Goal: Ask a question: Seek information or help from site administrators or community

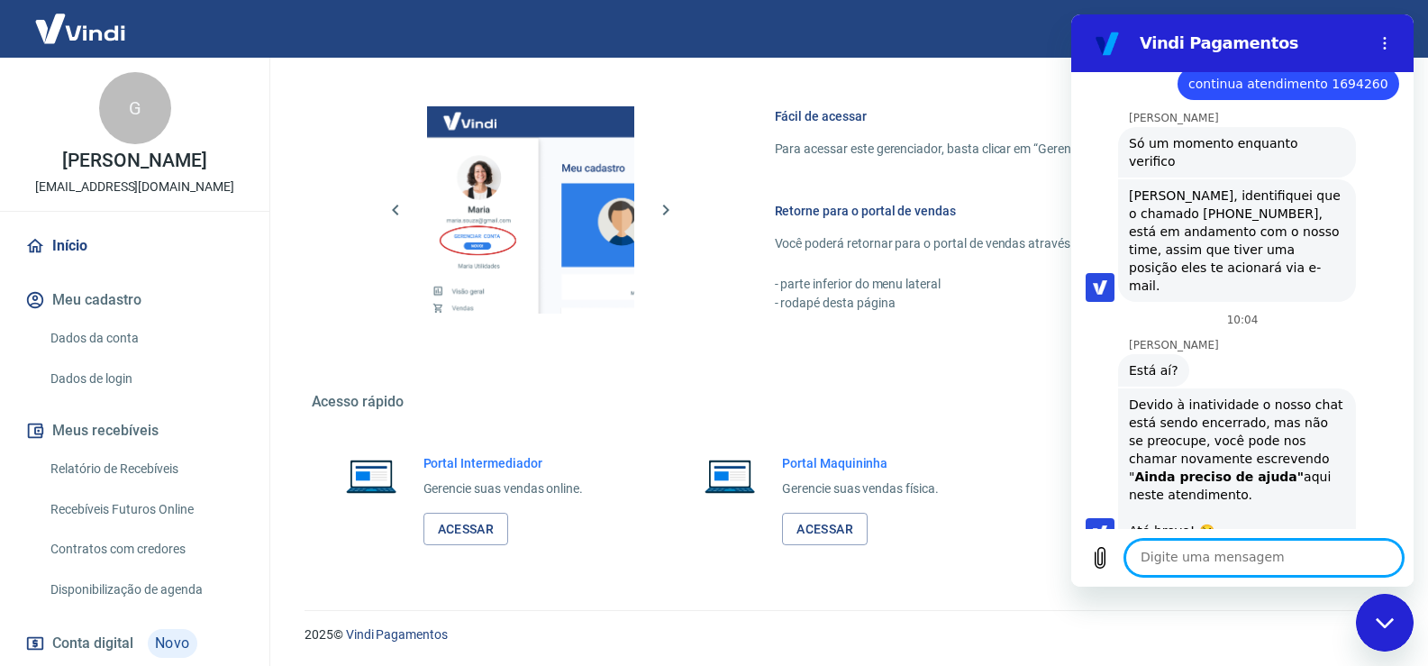
scroll to position [1045, 0]
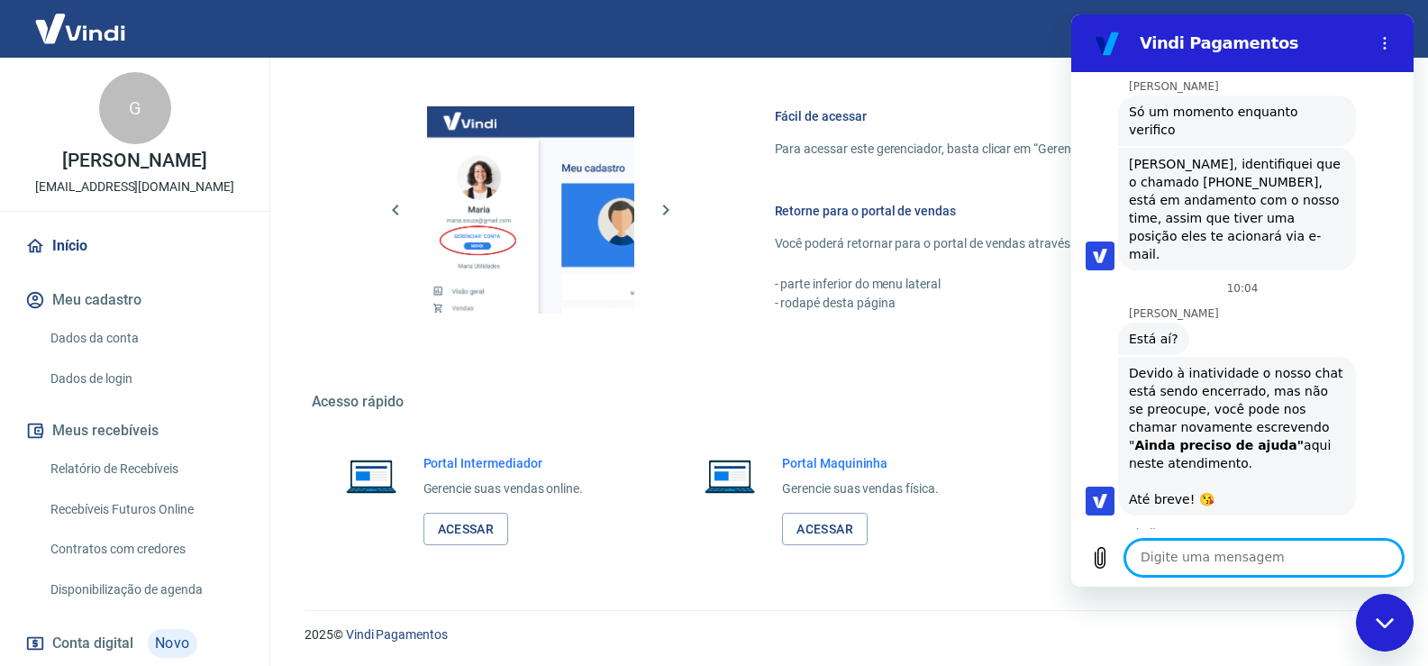
click at [1187, 543] on textarea at bounding box center [1265, 558] width 278 height 36
click at [1230, 562] on textarea at bounding box center [1265, 558] width 278 height 36
type textarea "falar com atendimento"
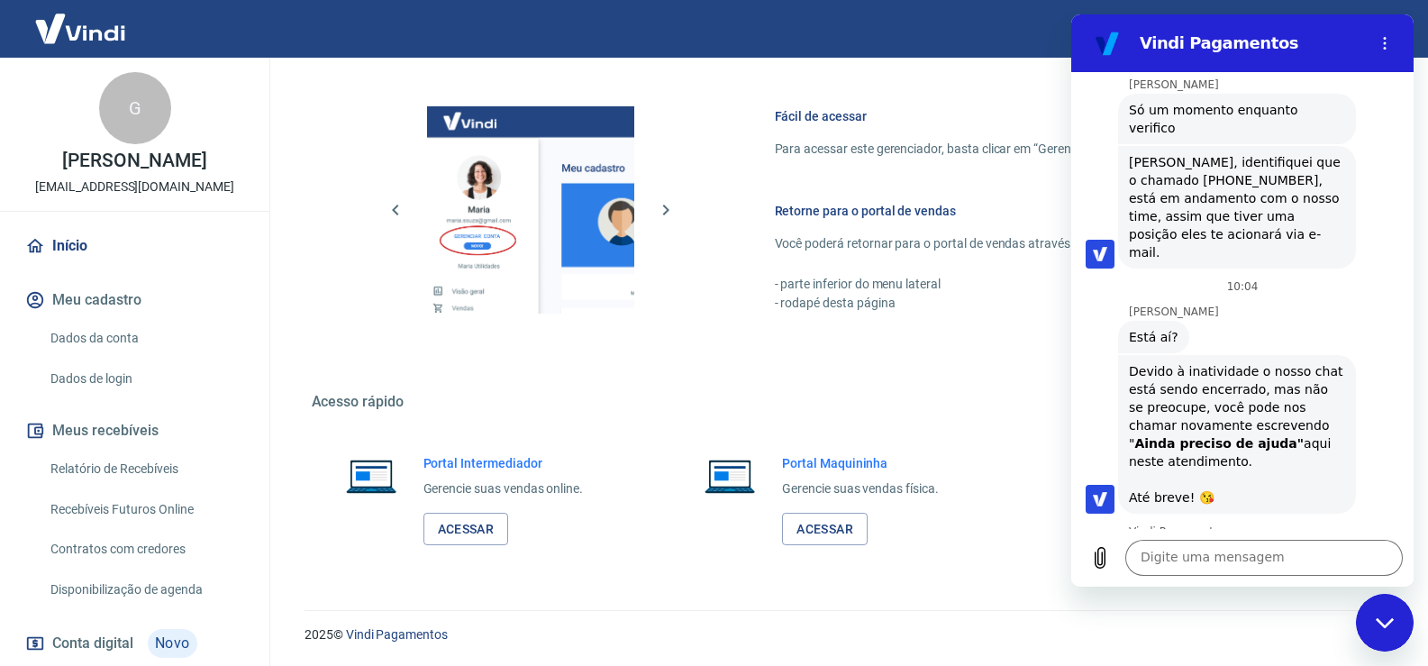
drag, startPoint x: 1248, startPoint y: 494, endPoint x: 1349, endPoint y: 499, distance: 101.1
click at [1349, 602] on div "diz: falar com atendimento" at bounding box center [1317, 618] width 166 height 32
click at [1371, 609] on span "falar com atendimento" at bounding box center [1317, 618] width 144 height 18
click at [1376, 602] on div "diz: falar com atendimento" at bounding box center [1317, 618] width 166 height 32
drag, startPoint x: 1376, startPoint y: 493, endPoint x: 1240, endPoint y: 517, distance: 138.2
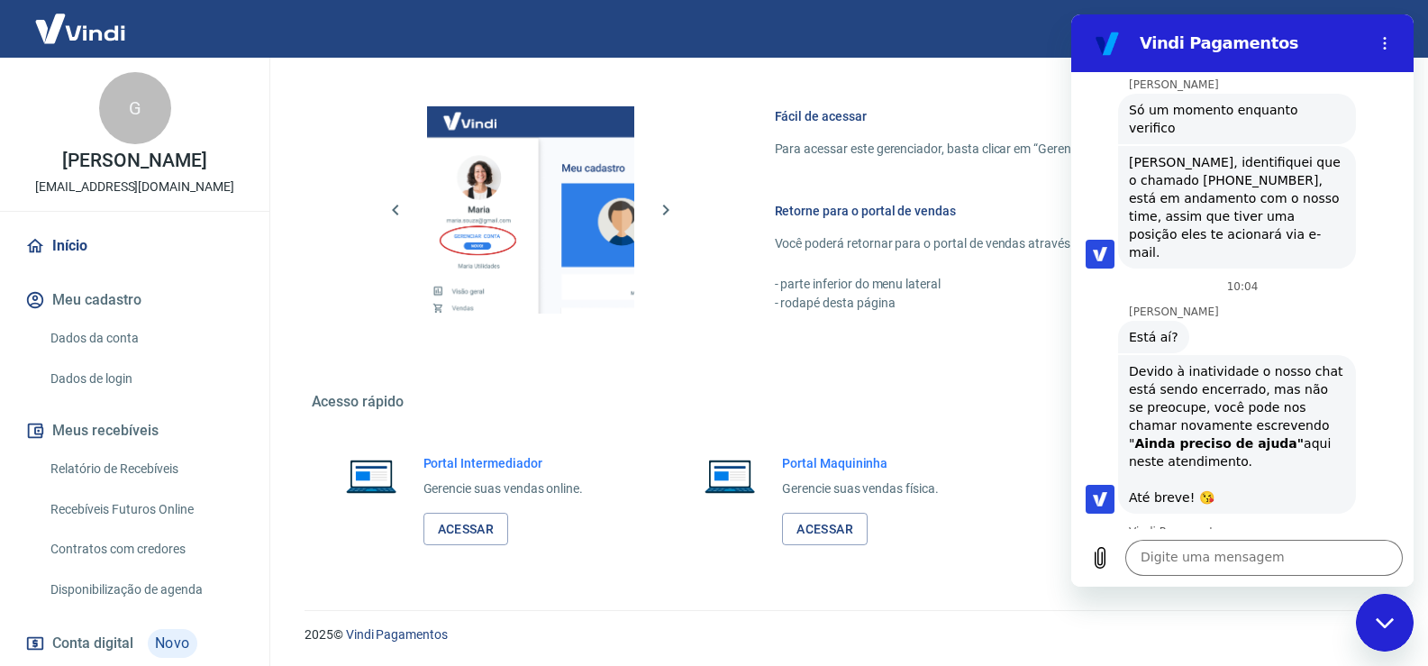
click at [1248, 602] on div "diz: falar com atendimento" at bounding box center [1317, 618] width 166 height 32
copy span "falar com atendimento"
click at [1241, 559] on textarea at bounding box center [1265, 558] width 278 height 36
paste textarea "falar com atendimento"
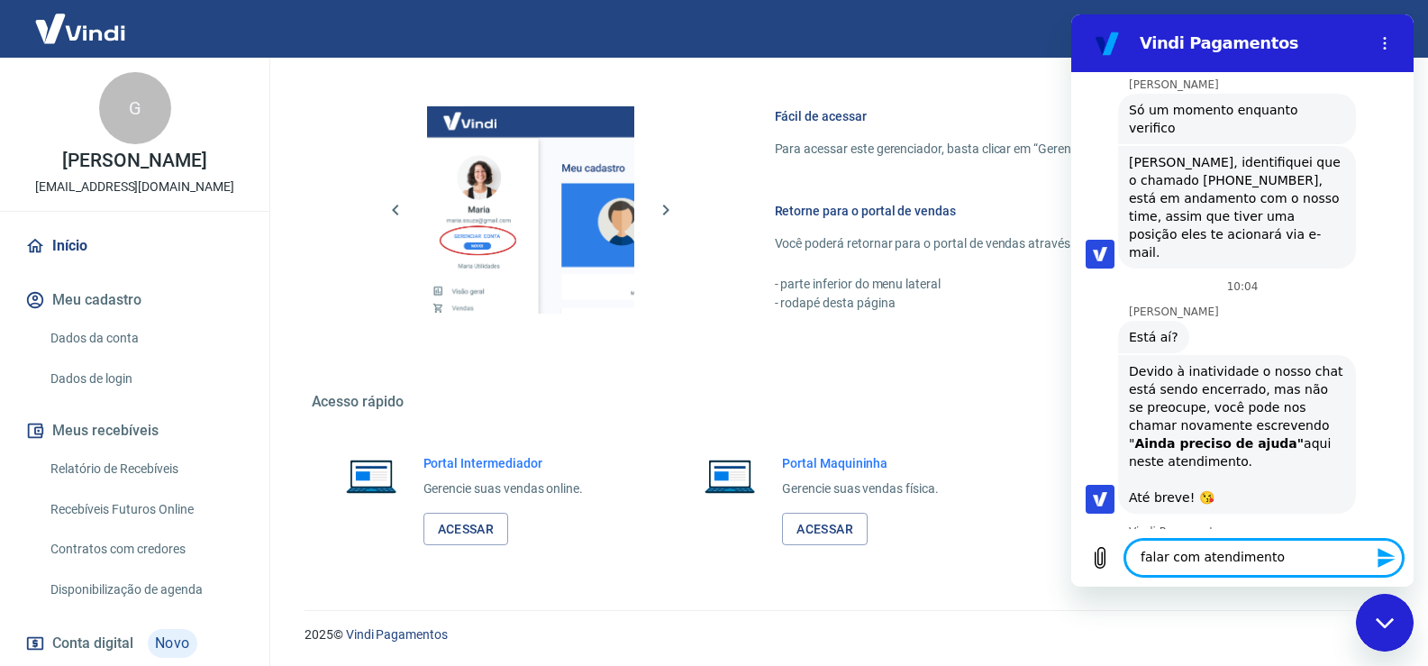
type textarea "falar com atendimento"
click at [1387, 566] on icon "Enviar mensagem" at bounding box center [1387, 558] width 22 height 22
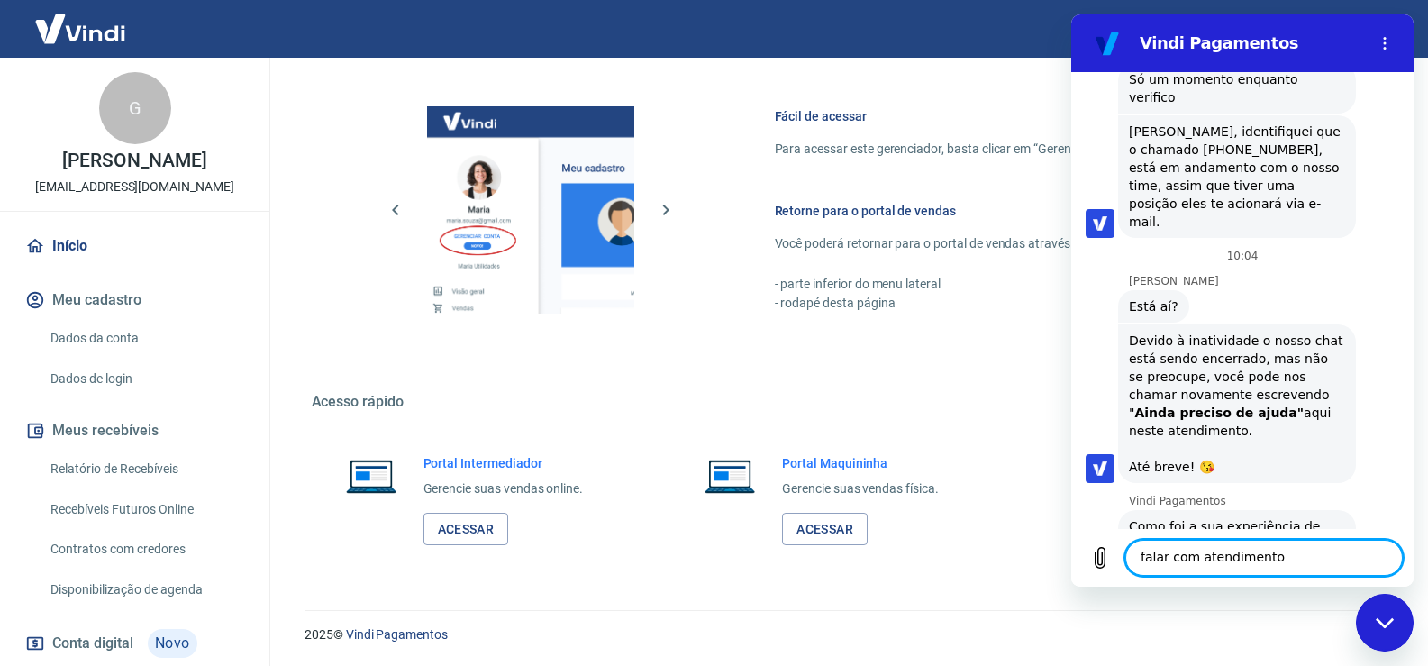
scroll to position [1081, 0]
